Goal: Task Accomplishment & Management: Complete application form

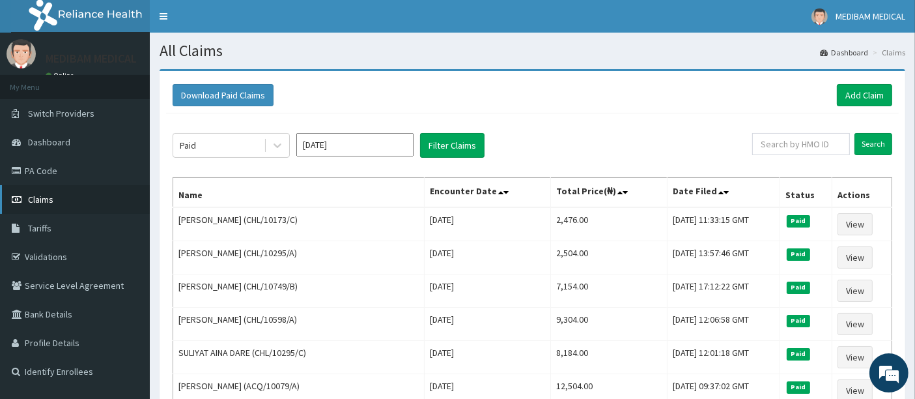
click at [37, 204] on span "Claims" at bounding box center [40, 199] width 25 height 12
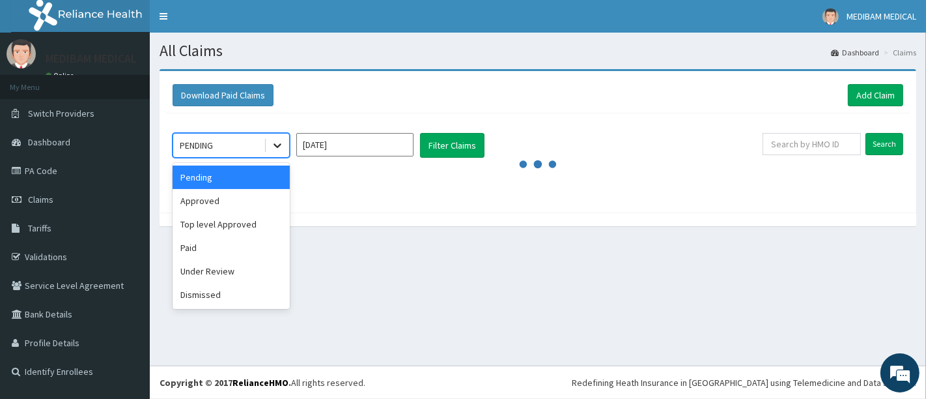
click at [274, 142] on icon at bounding box center [277, 145] width 13 height 13
click at [205, 246] on div "Paid" at bounding box center [231, 247] width 117 height 23
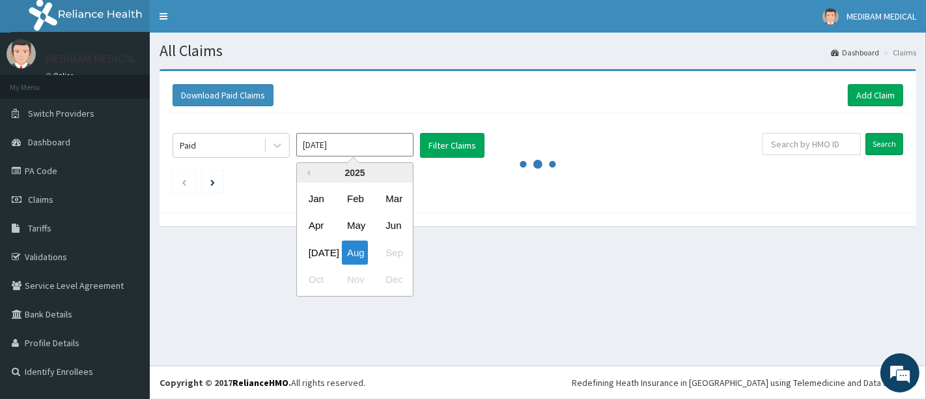
click at [387, 153] on input "[DATE]" at bounding box center [354, 144] width 117 height 23
click at [311, 255] on div "Jul" at bounding box center [316, 252] width 26 height 24
type input "Jul 2025"
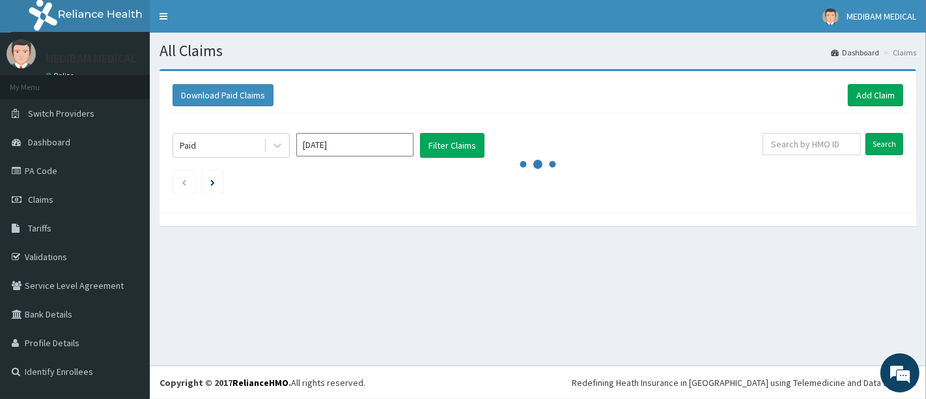
click at [858, 118] on div "Paid Jul 2025 Filter Claims Search" at bounding box center [538, 159] width 744 height 92
click at [883, 102] on link "Add Claim" at bounding box center [875, 95] width 55 height 22
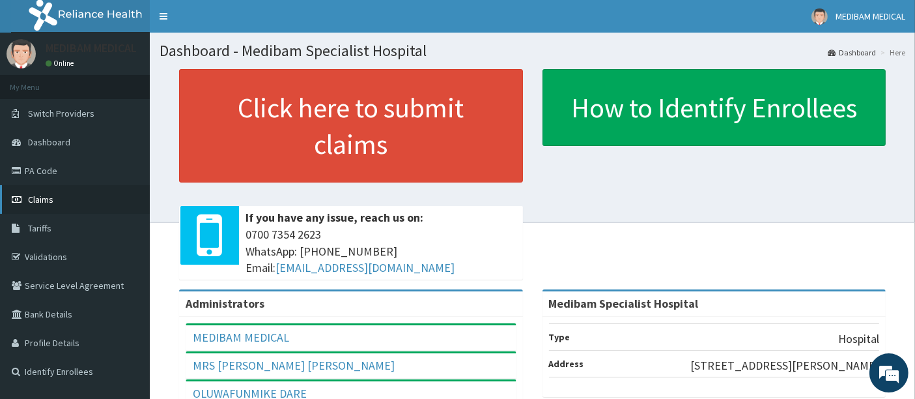
click at [49, 201] on span "Claims" at bounding box center [40, 199] width 25 height 12
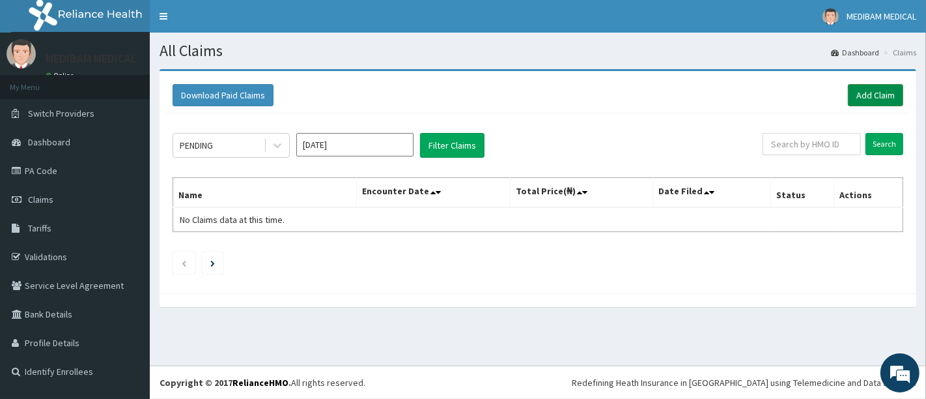
click at [867, 101] on link "Add Claim" at bounding box center [875, 95] width 55 height 22
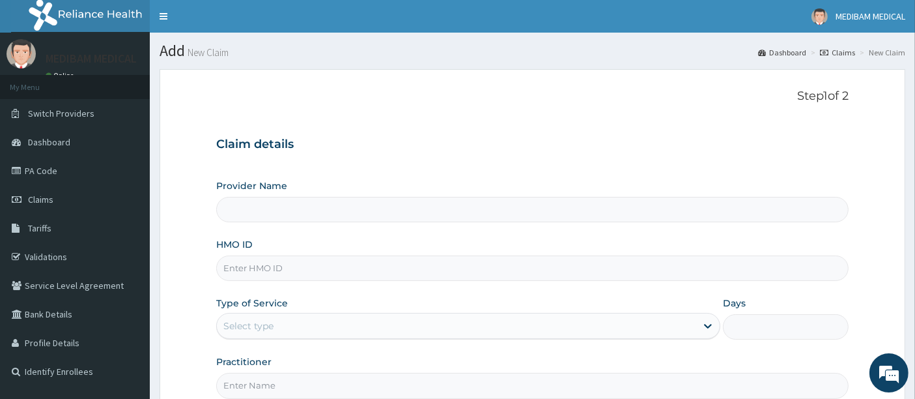
type input "Medibam Specialist Hospital"
click at [262, 270] on input "HMO ID" at bounding box center [532, 267] width 633 height 25
type input "TLM/10152/A"
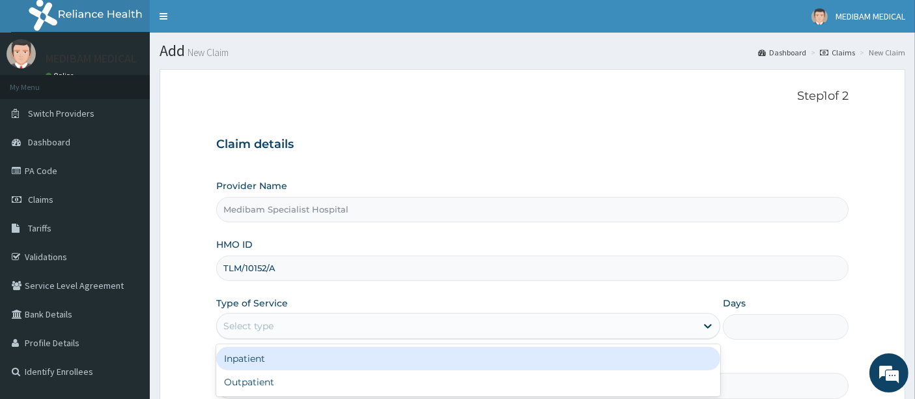
click at [311, 320] on div "Select type" at bounding box center [456, 325] width 479 height 21
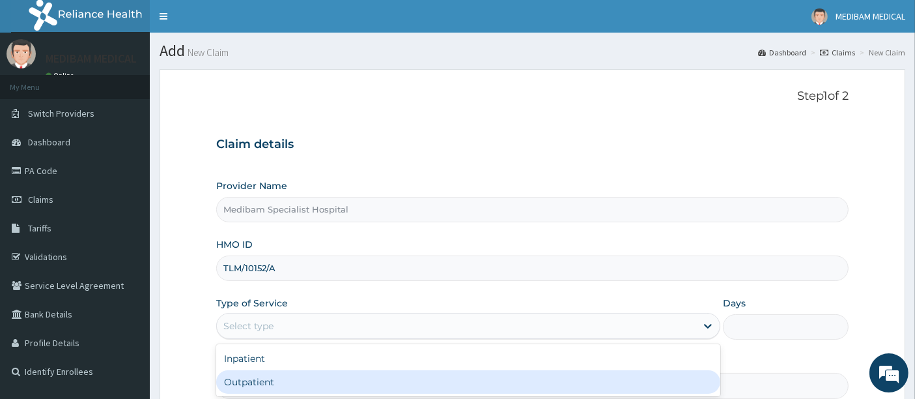
click at [317, 385] on div "Outpatient" at bounding box center [468, 381] width 504 height 23
type input "1"
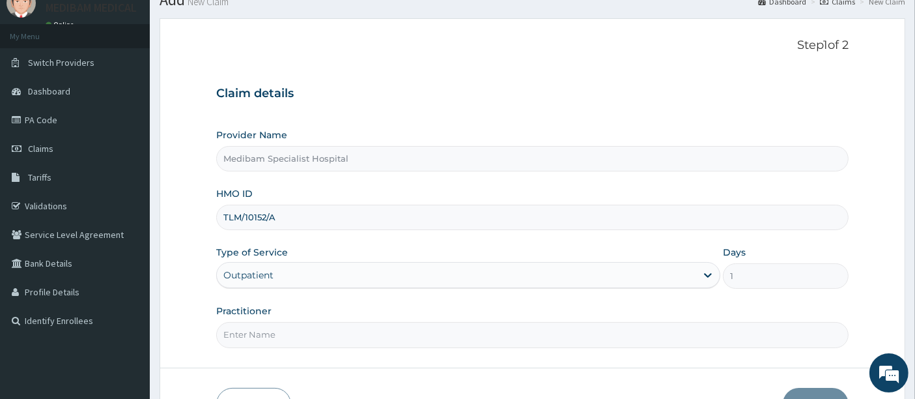
scroll to position [72, 0]
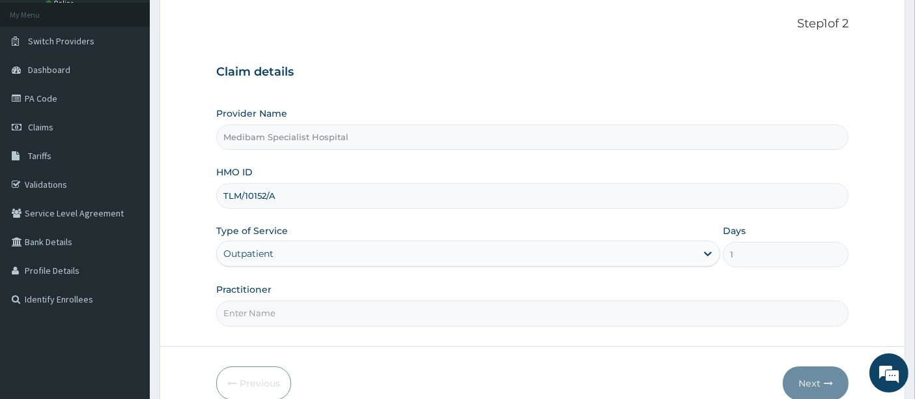
click at [298, 313] on input "Practitioner" at bounding box center [532, 312] width 633 height 25
type input "DR AGHWANA"
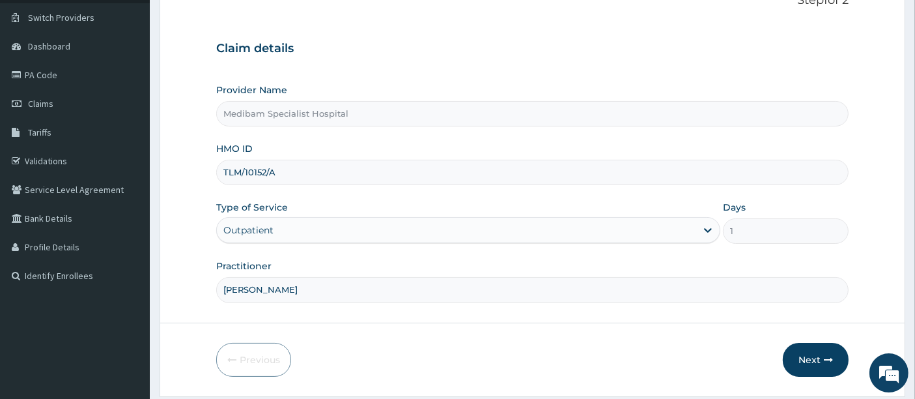
scroll to position [134, 0]
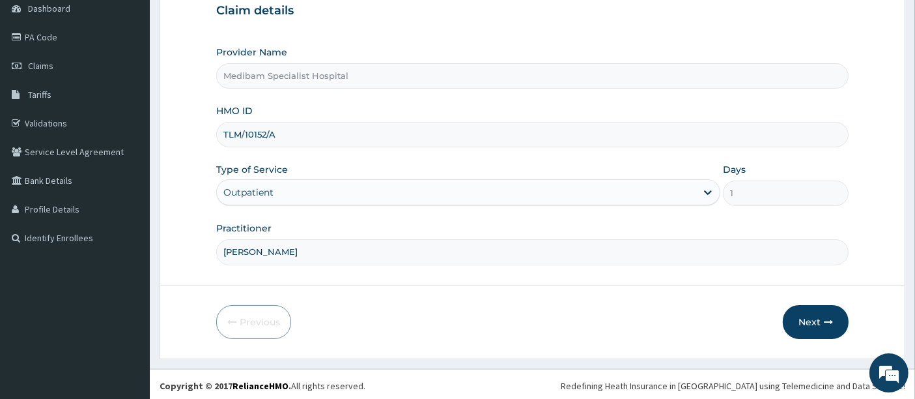
click at [802, 343] on form "Step 1 of 2 Claim details Provider Name Medibam Specialist Hospital HMO ID TLM/…" at bounding box center [533, 147] width 746 height 423
click at [808, 330] on button "Next" at bounding box center [816, 322] width 66 height 34
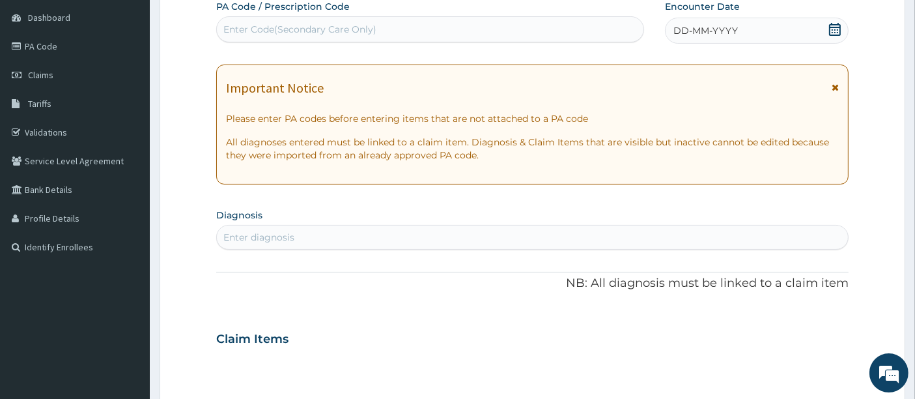
scroll to position [0, 0]
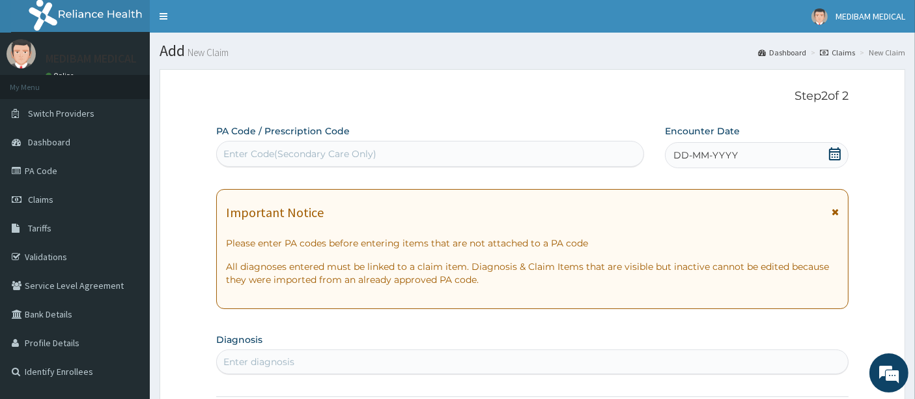
click at [753, 156] on div "DD-MM-YYYY" at bounding box center [757, 155] width 184 height 26
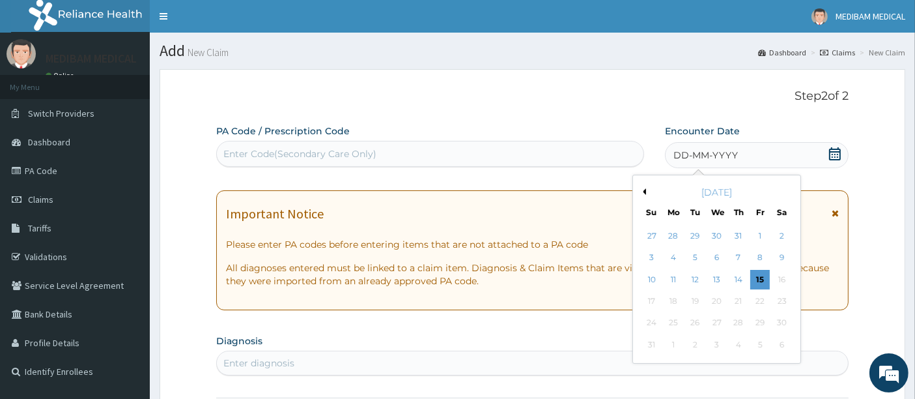
click at [643, 197] on div "August 2025" at bounding box center [716, 192] width 157 height 13
click at [645, 190] on button "Previous Month" at bounding box center [642, 191] width 7 height 7
click at [698, 330] on div "29" at bounding box center [696, 323] width 20 height 20
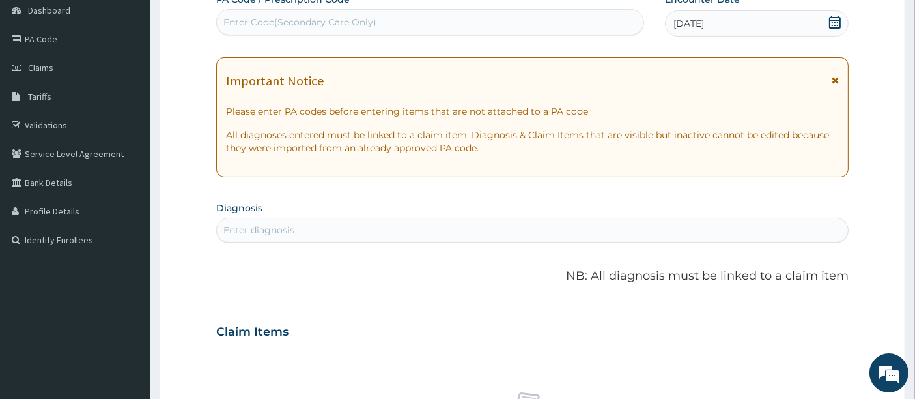
scroll to position [145, 0]
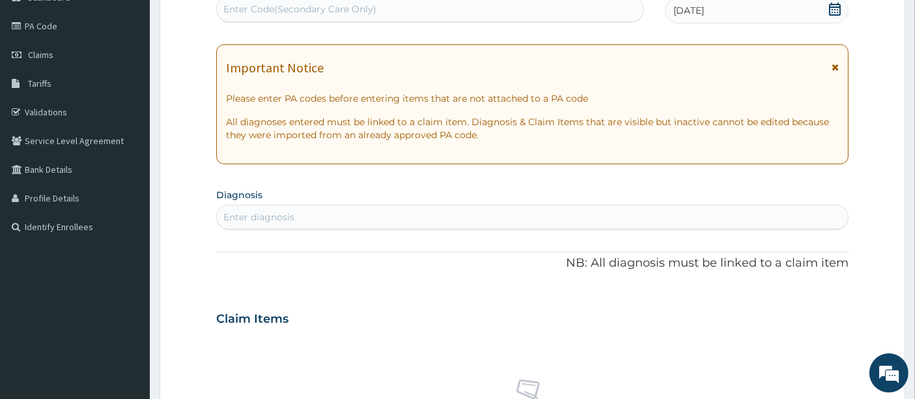
click at [286, 214] on div "Enter diagnosis" at bounding box center [258, 216] width 71 height 13
type input "NASAL"
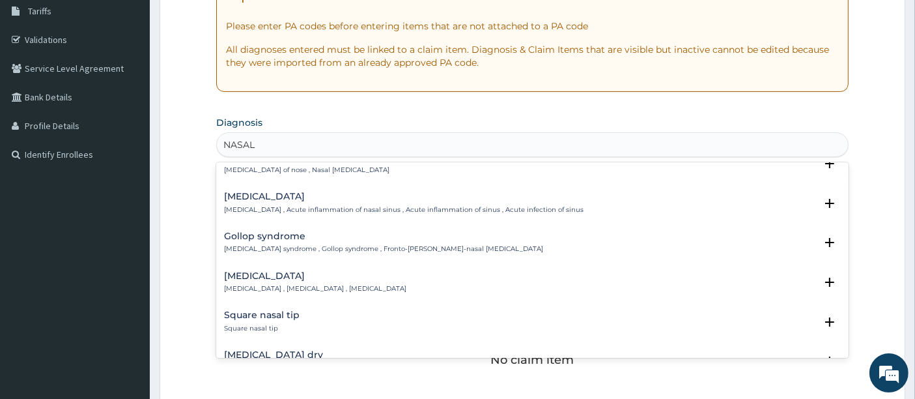
scroll to position [868, 0]
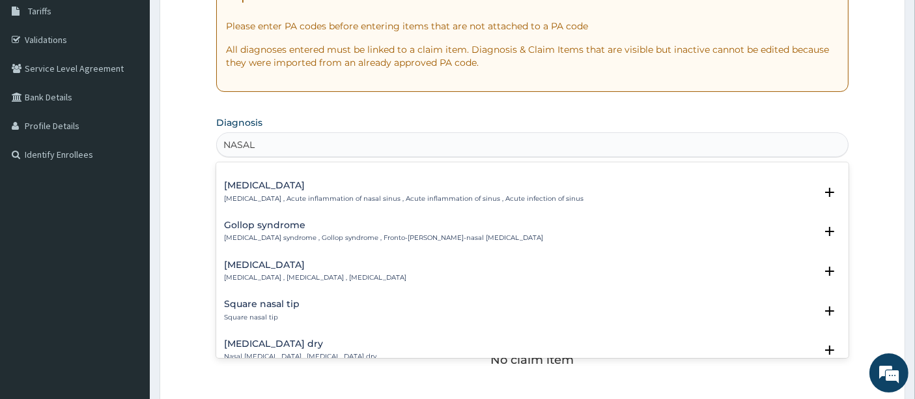
click at [256, 273] on p "Nasal congestion , Stuffed-up nose , Congested nose" at bounding box center [315, 277] width 182 height 9
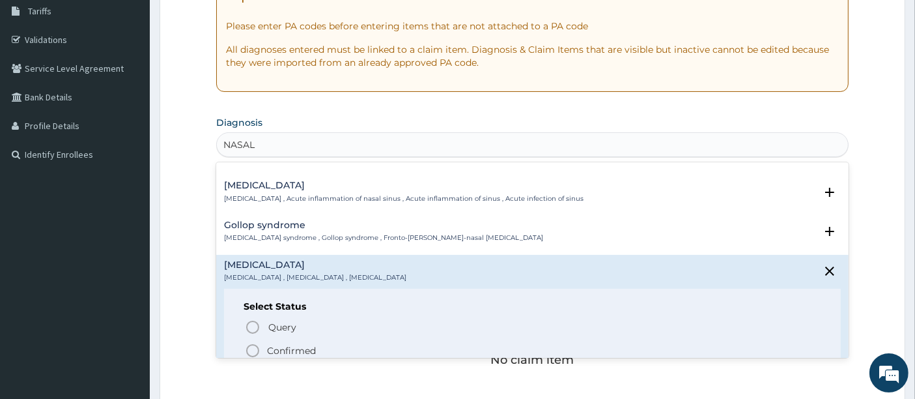
click at [253, 343] on icon "status option filled" at bounding box center [253, 351] width 16 height 16
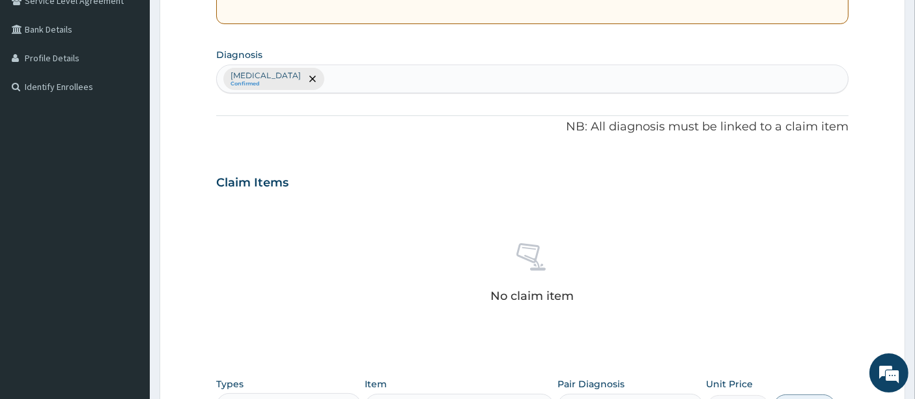
scroll to position [434, 0]
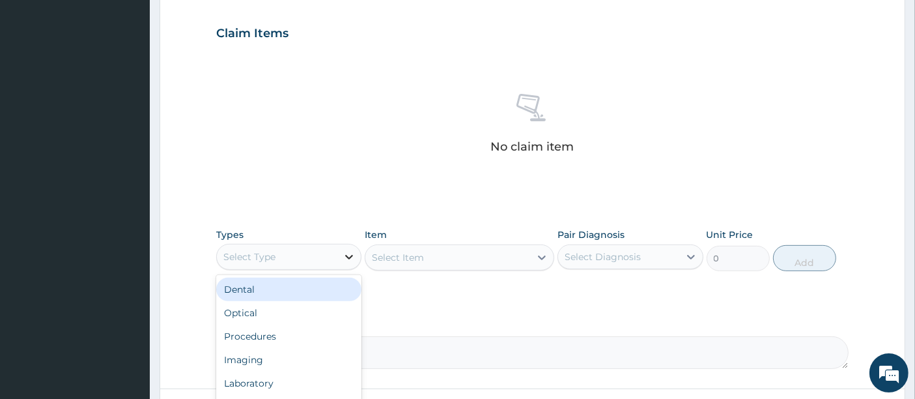
click at [347, 259] on icon at bounding box center [349, 256] width 13 height 13
type input "C"
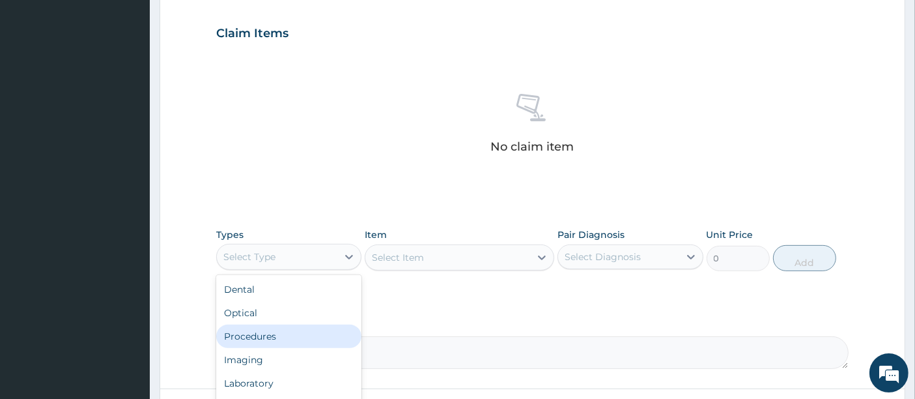
click at [286, 326] on div "Procedures" at bounding box center [288, 335] width 145 height 23
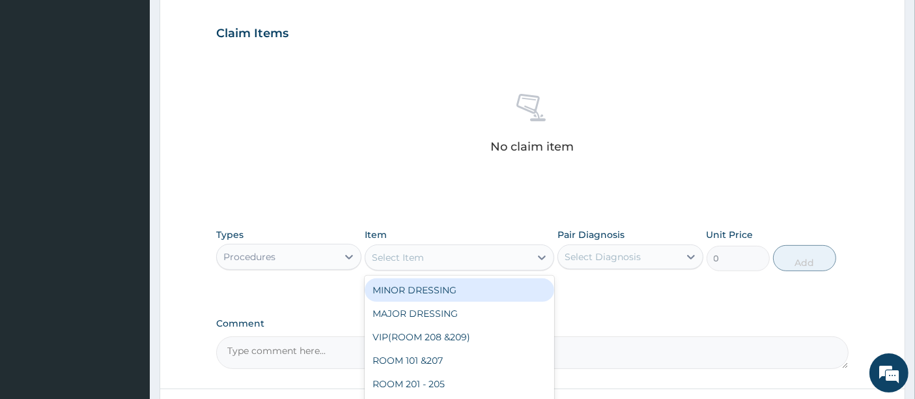
click at [542, 258] on icon at bounding box center [541, 257] width 13 height 13
type input "CON"
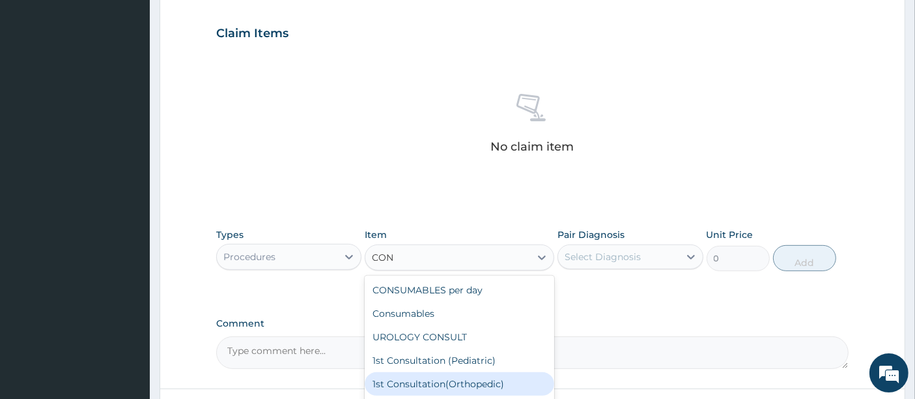
scroll to position [72, 0]
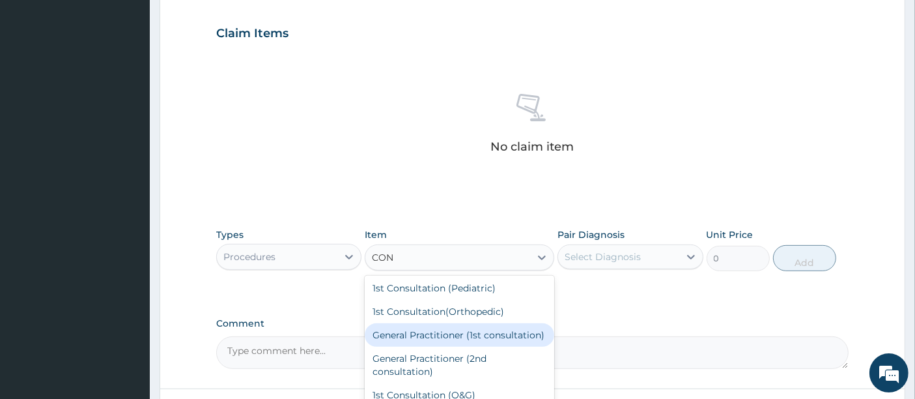
click at [448, 343] on div "General Practitioner (1st consultation)" at bounding box center [460, 334] width 190 height 23
type input "1500"
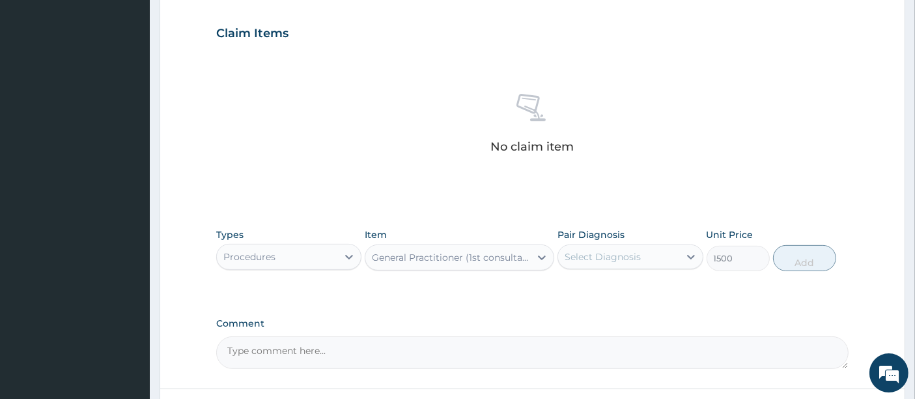
click at [681, 267] on div "Pair Diagnosis Select Diagnosis" at bounding box center [629, 249] width 145 height 43
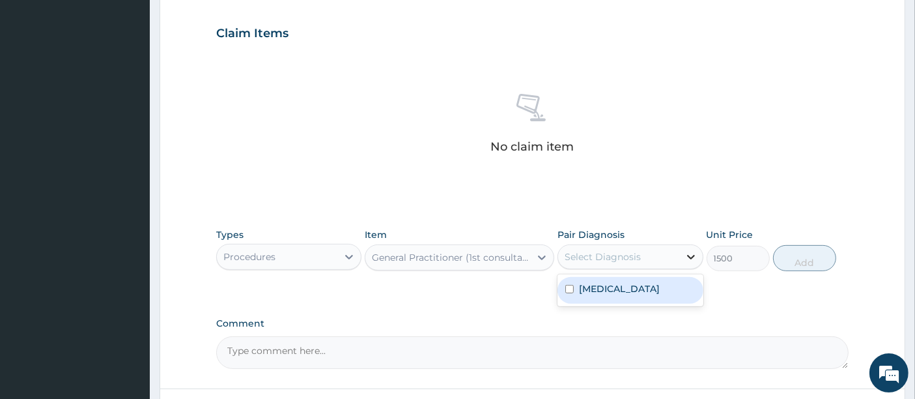
click at [697, 259] on icon at bounding box center [690, 256] width 13 height 13
drag, startPoint x: 683, startPoint y: 289, endPoint x: 730, endPoint y: 259, distance: 56.0
click at [686, 289] on div "Nasal congestion" at bounding box center [629, 290] width 145 height 27
checkbox input "true"
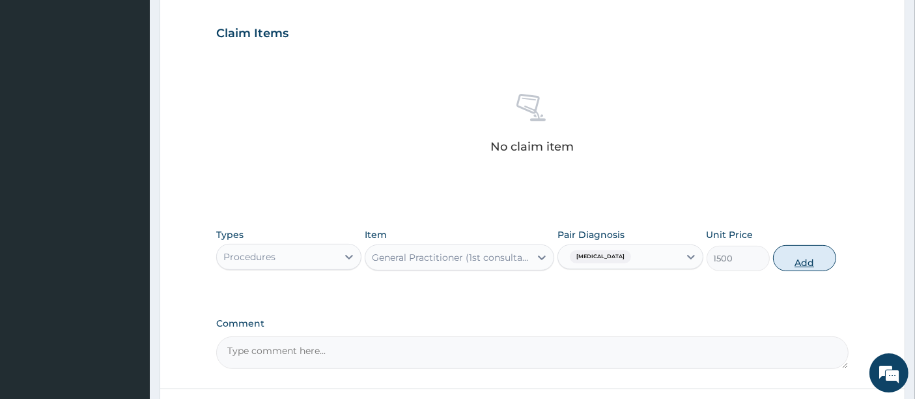
click at [804, 261] on button "Add" at bounding box center [804, 258] width 63 height 26
type input "0"
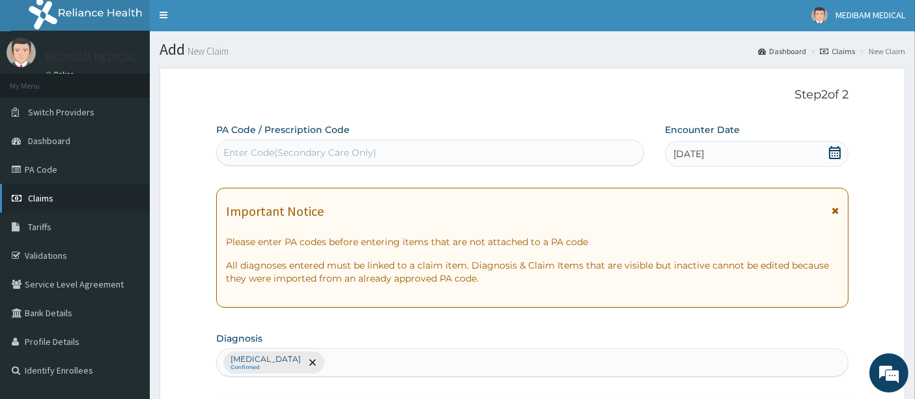
scroll to position [0, 0]
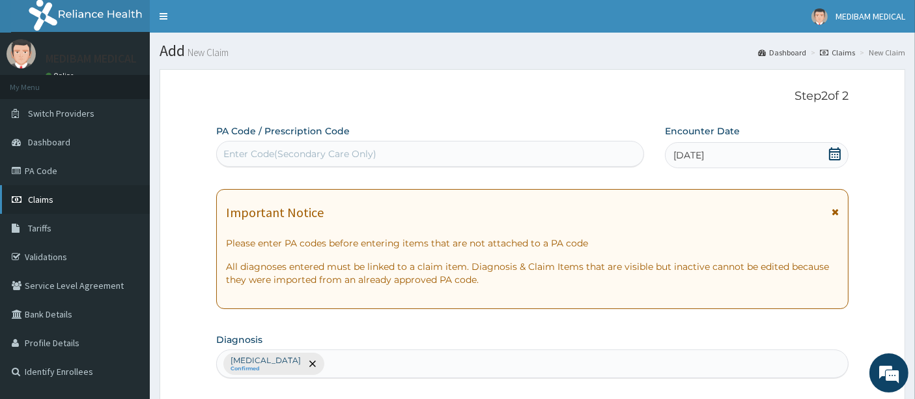
click at [42, 203] on span "Claims" at bounding box center [40, 199] width 25 height 12
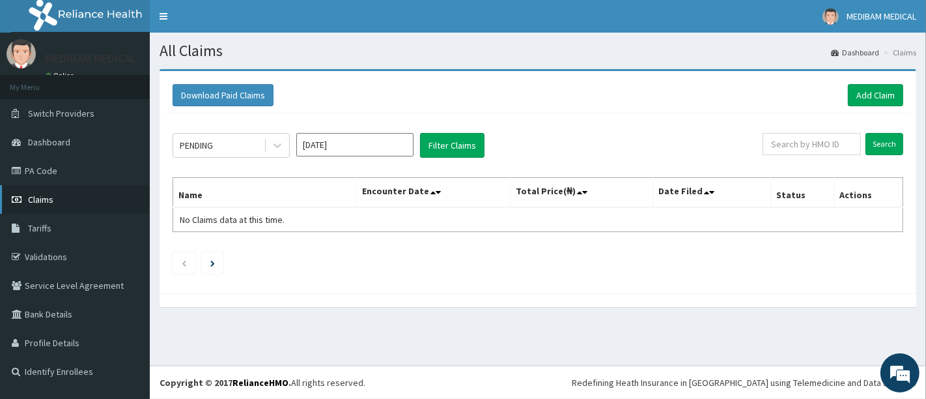
click at [42, 207] on link "Claims" at bounding box center [75, 199] width 150 height 29
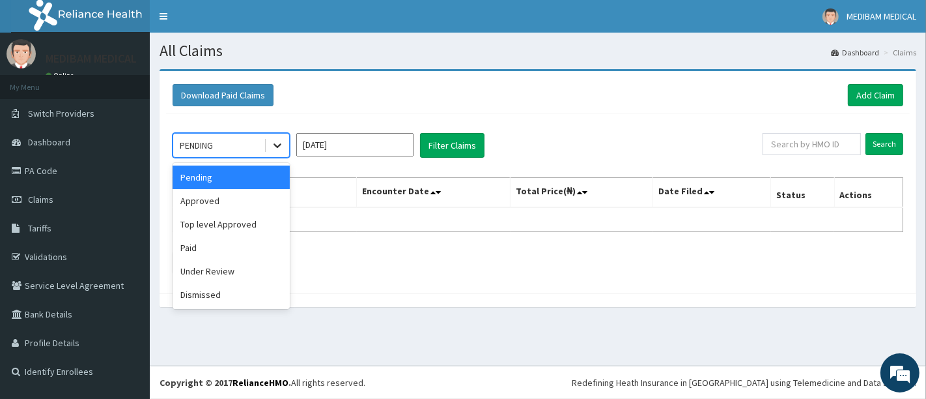
click at [273, 154] on div at bounding box center [277, 145] width 23 height 23
click at [195, 247] on div "Paid" at bounding box center [231, 247] width 117 height 23
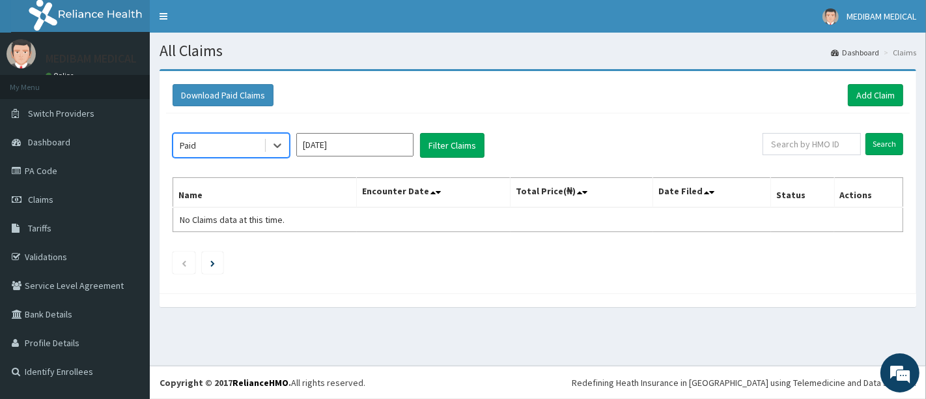
click at [438, 162] on div "option Paid, selected. Select is focused ,type to refine list, press Down to op…" at bounding box center [538, 199] width 744 height 173
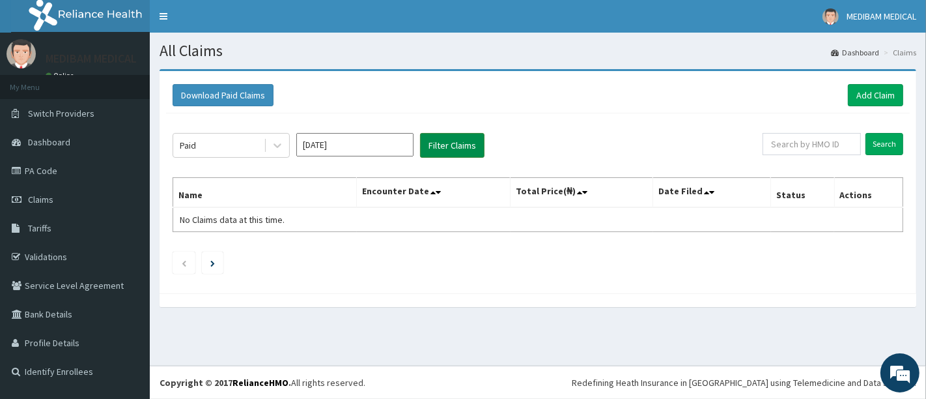
click at [443, 152] on button "Filter Claims" at bounding box center [452, 145] width 64 height 25
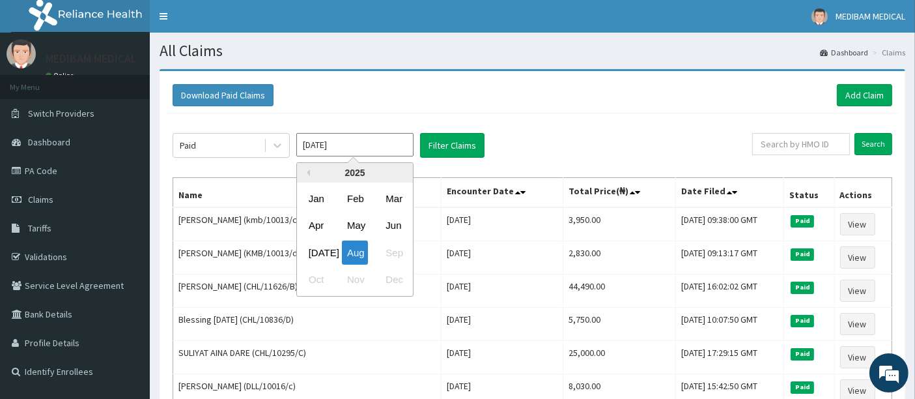
click at [399, 148] on input "[DATE]" at bounding box center [354, 144] width 117 height 23
click at [318, 248] on div "[DATE]" at bounding box center [316, 252] width 26 height 24
type input "[DATE]"
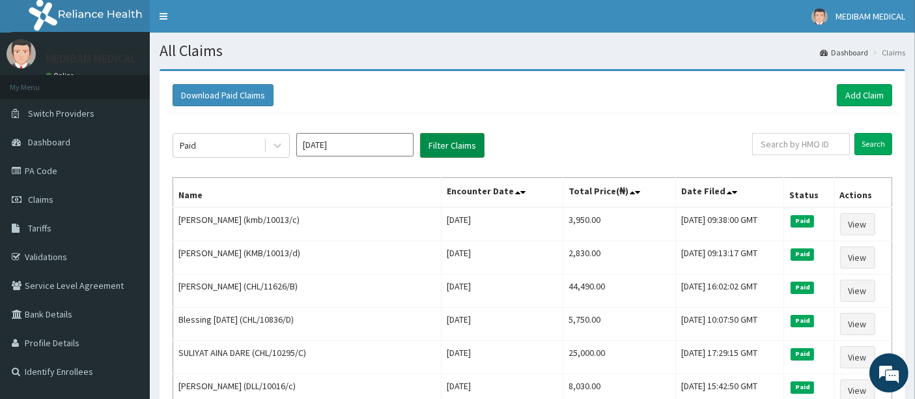
click at [461, 150] on button "Filter Claims" at bounding box center [452, 145] width 64 height 25
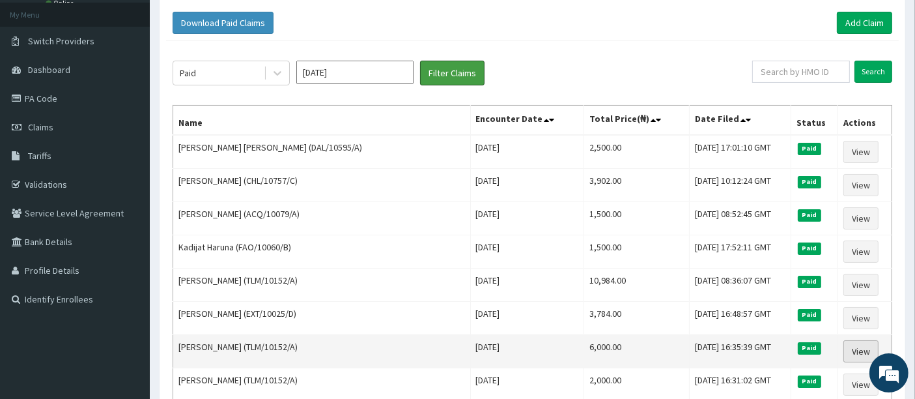
scroll to position [145, 0]
